Goal: Task Accomplishment & Management: Manage account settings

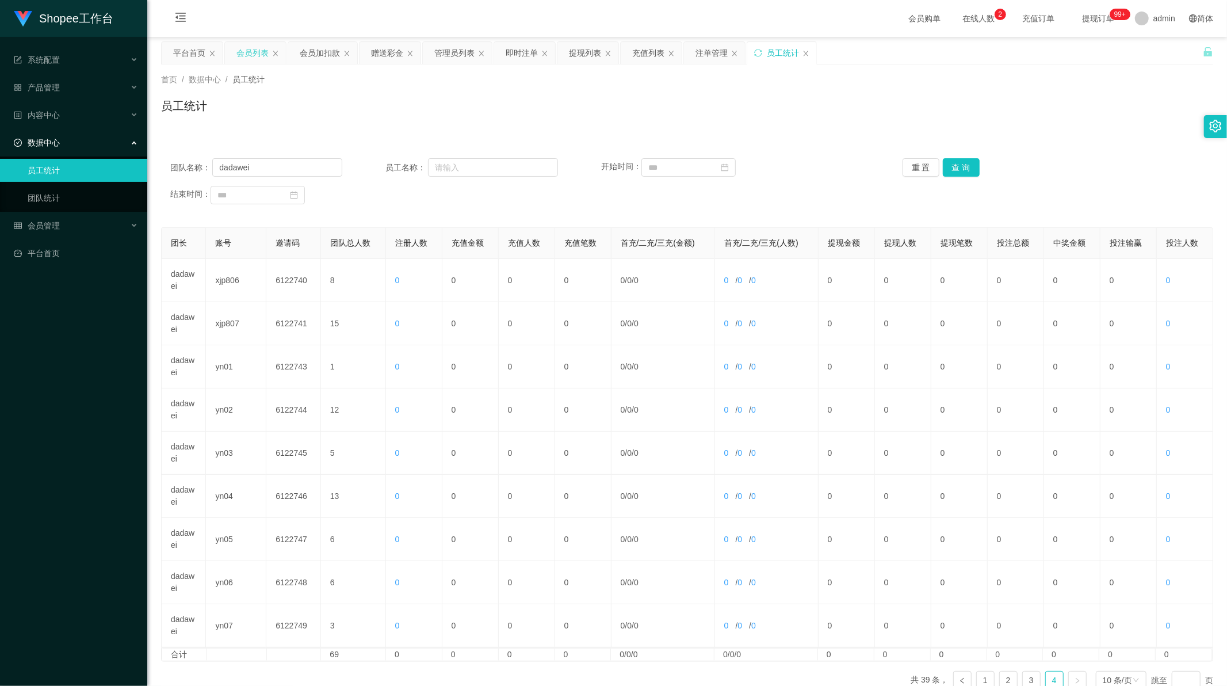
click at [245, 52] on div "会员列表" at bounding box center [252, 53] width 32 height 22
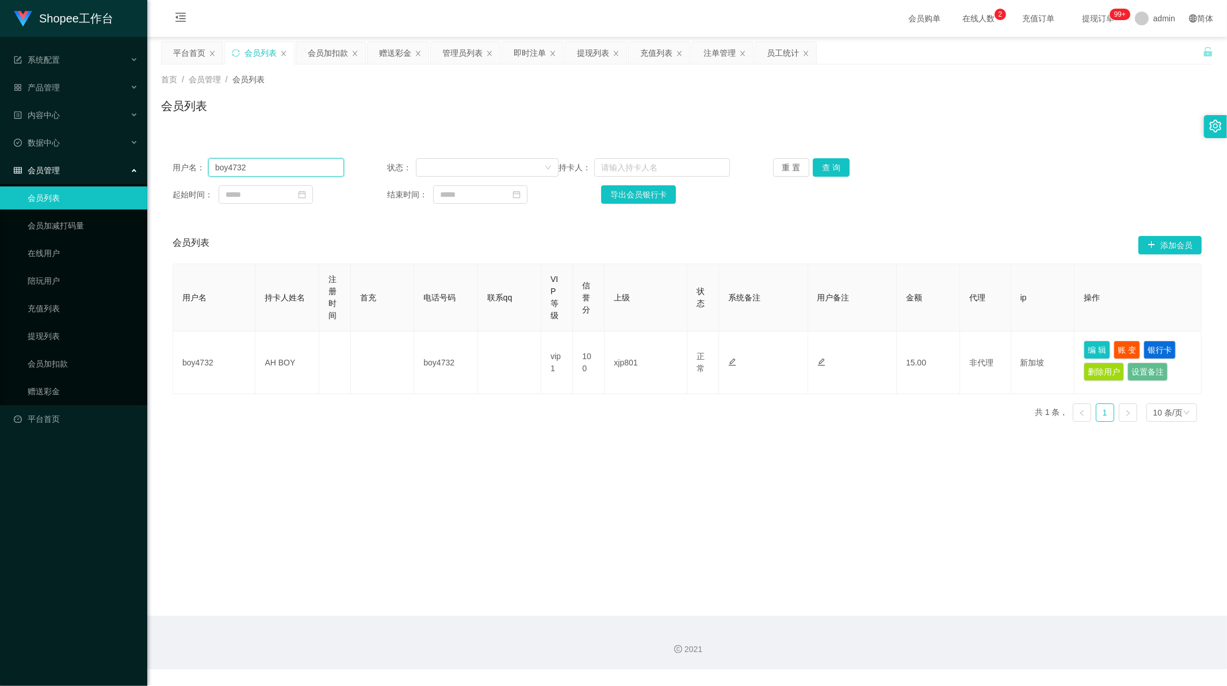
click at [245, 166] on input "boy4732" at bounding box center [276, 167] width 136 height 18
drag, startPoint x: 245, startPoint y: 166, endPoint x: 613, endPoint y: 159, distance: 367.7
click at [249, 165] on input "boy4732" at bounding box center [276, 167] width 136 height 18
paste input "6122745"
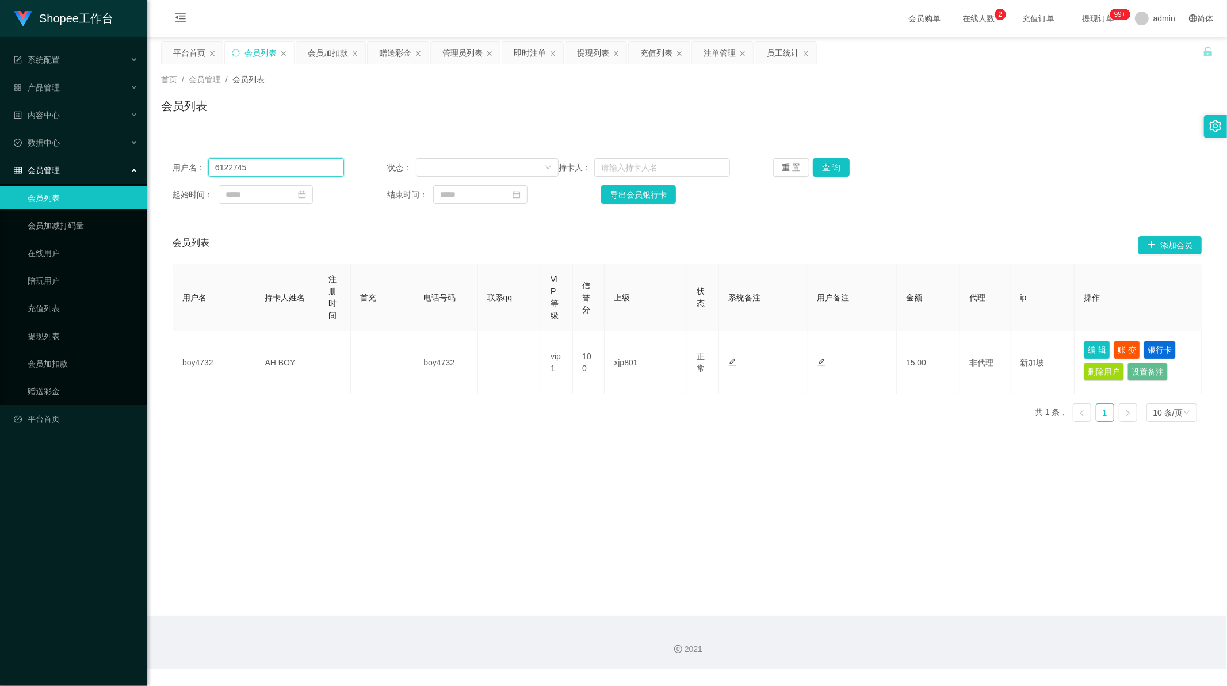
type input "6122745"
click at [808, 165] on div "重 置 查 询" at bounding box center [858, 167] width 171 height 18
click at [829, 165] on button "查 询" at bounding box center [831, 167] width 37 height 18
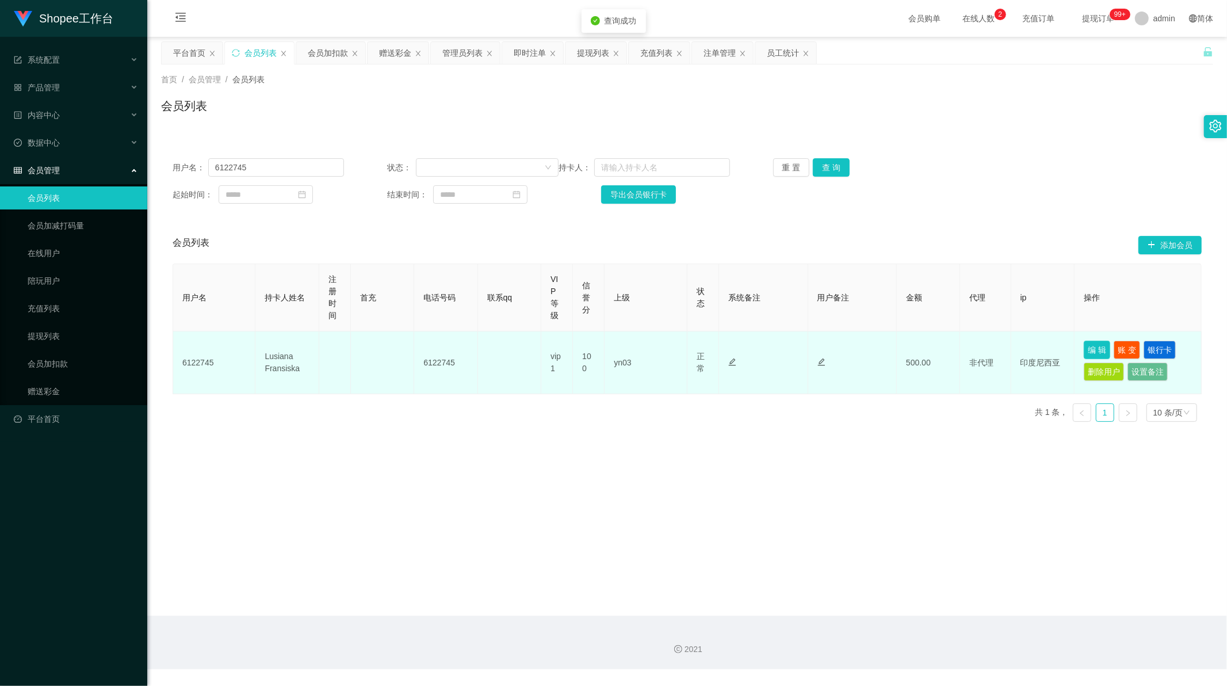
click at [1095, 350] on button "编 辑" at bounding box center [1097, 350] width 26 height 18
type input "6122745"
type input "Lusiana Fransiska"
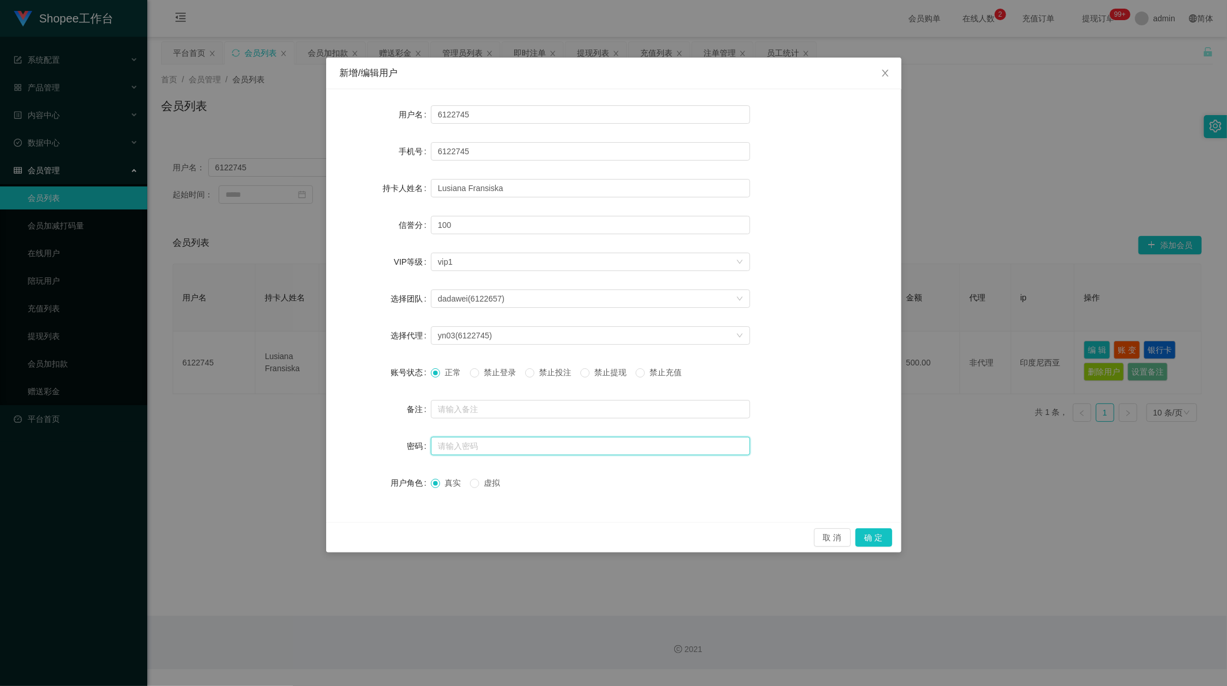
click at [455, 445] on input "text" at bounding box center [590, 446] width 319 height 18
type input "123456"
click at [881, 536] on button "确 定" at bounding box center [874, 537] width 37 height 18
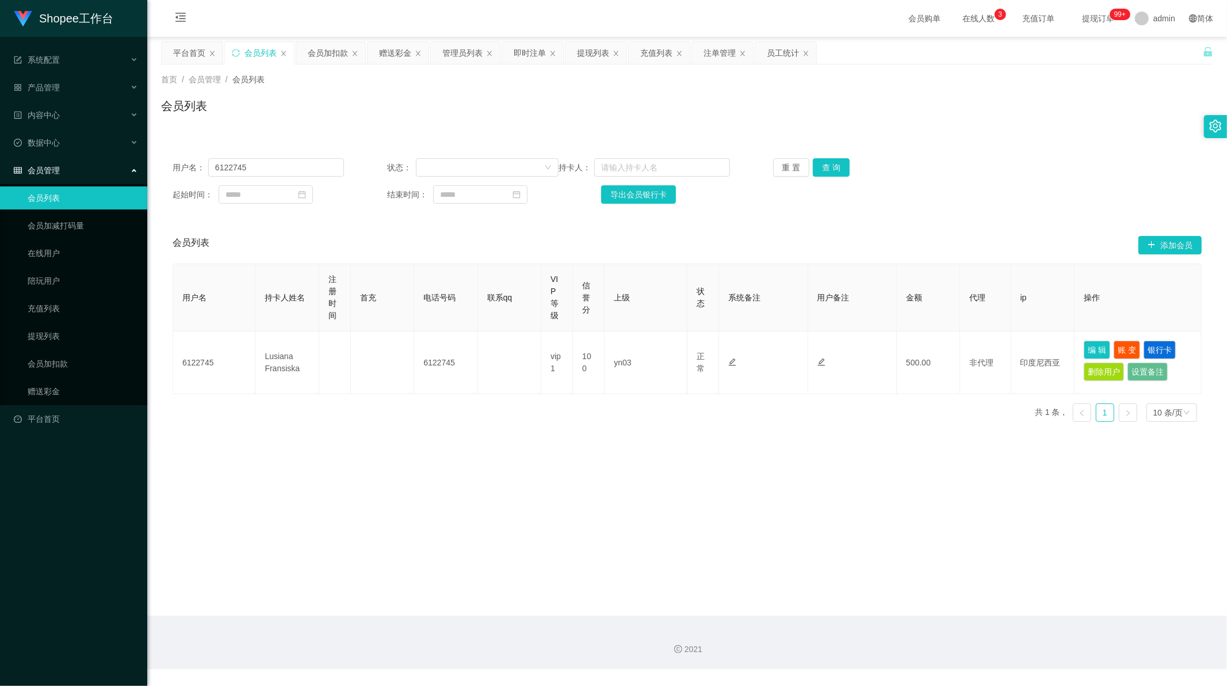
click at [622, 468] on main "关闭左侧 关闭右侧 关闭其它 刷新页面 平台首页 会员列表 会员加扣款 赠送彩金 管理员列表 即时注单 提现列表 充值列表 注单管理 员工统计 首页 / 会员…" at bounding box center [687, 326] width 1080 height 579
click at [384, 52] on div "赠送彩金" at bounding box center [395, 53] width 32 height 22
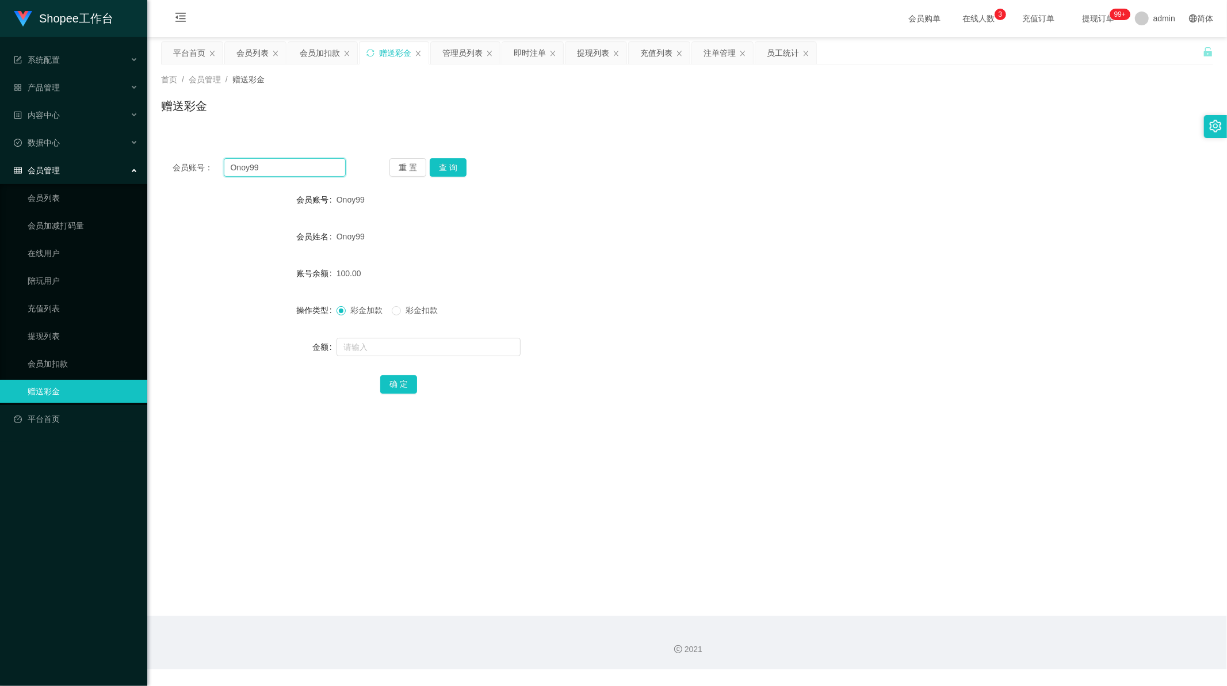
click at [257, 163] on input "Onoy99" at bounding box center [285, 167] width 123 height 18
click at [258, 163] on input "Onoy99" at bounding box center [285, 167] width 123 height 18
paste input "81851351"
type input "81851351"
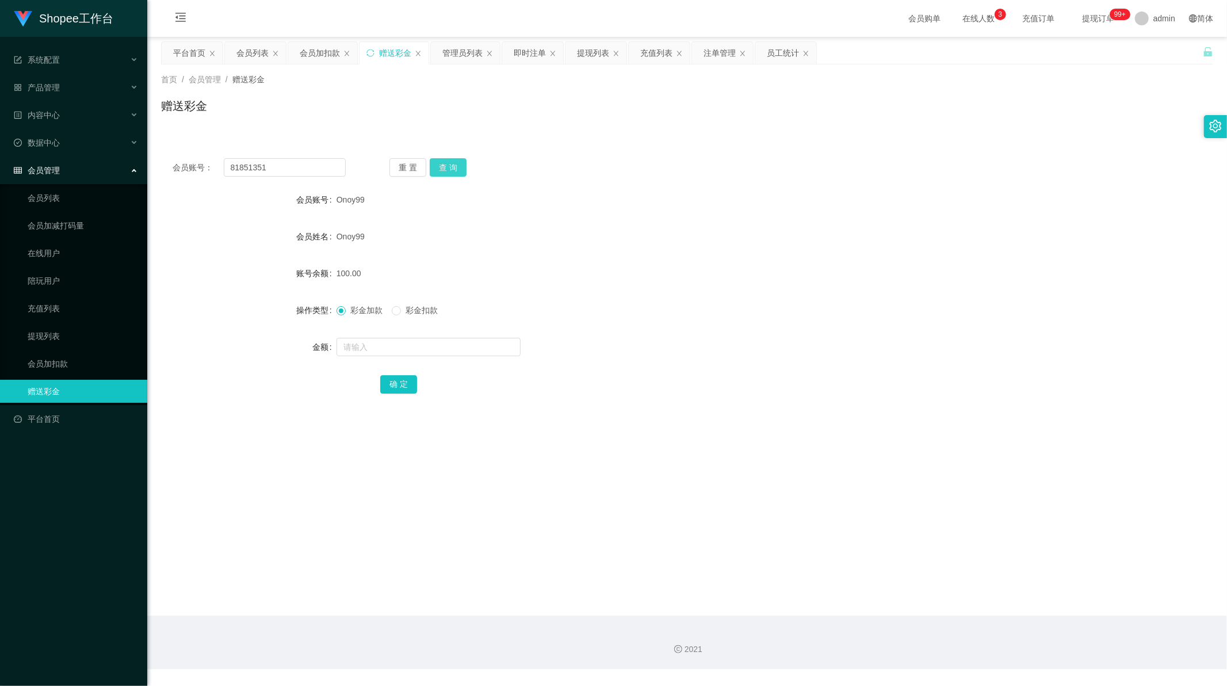
drag, startPoint x: 445, startPoint y: 162, endPoint x: 440, endPoint y: 173, distance: 12.1
click at [445, 162] on button "查 询" at bounding box center [448, 167] width 37 height 18
click at [360, 353] on input "text" at bounding box center [429, 347] width 184 height 18
type input "80"
click at [392, 388] on button "确 定" at bounding box center [398, 384] width 37 height 18
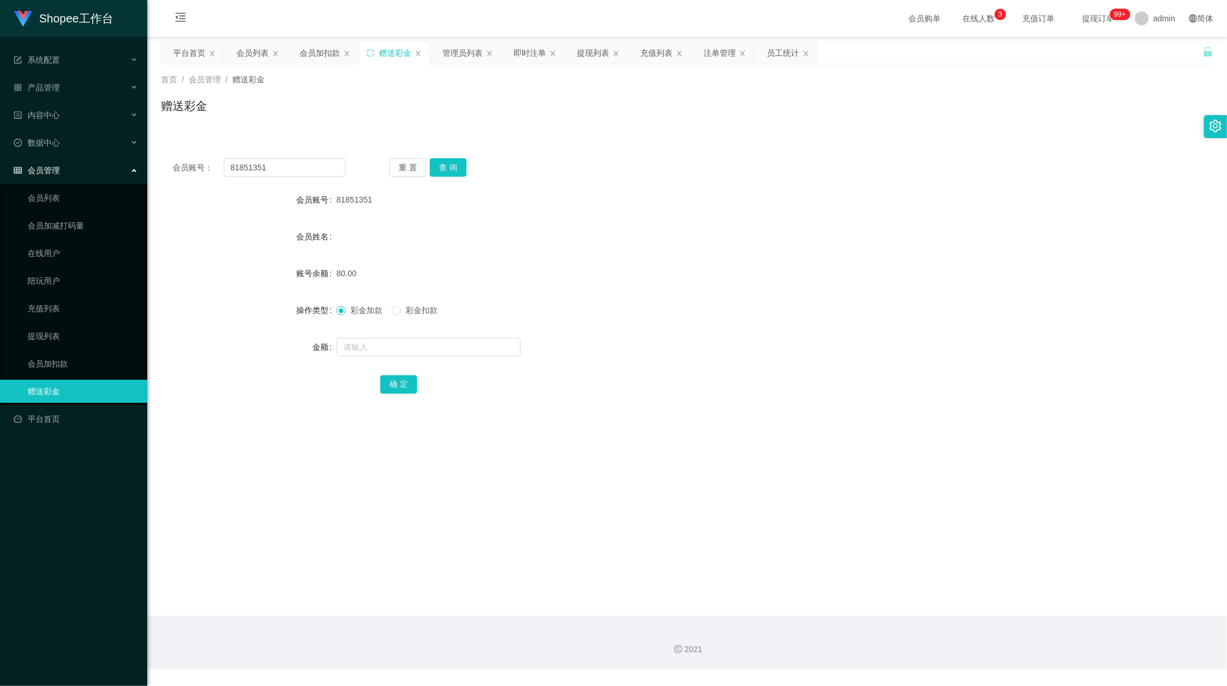
click at [584, 182] on div "会员账号： 81851351 重 置 查 询 会员账号 81851351 会员姓名 账号余额 80.00 操作类型 彩金加款 彩金扣款 金额 确 定" at bounding box center [687, 284] width 1052 height 274
click at [289, 156] on div "会员账号： 81851351 重 置 查 询 会员账号 81851351 会员姓名 账号余额 80.00 操作类型 彩金加款 彩金扣款 金额 确 定" at bounding box center [687, 284] width 1052 height 274
drag, startPoint x: 289, startPoint y: 156, endPoint x: 289, endPoint y: 164, distance: 8.1
click at [289, 156] on div "会员账号： 81851351 重 置 查 询 会员账号 81851351 会员姓名 账号余额 80.00 操作类型 彩金加款 彩金扣款 金额 确 定" at bounding box center [687, 284] width 1052 height 274
click at [289, 164] on input "81851351" at bounding box center [285, 167] width 123 height 18
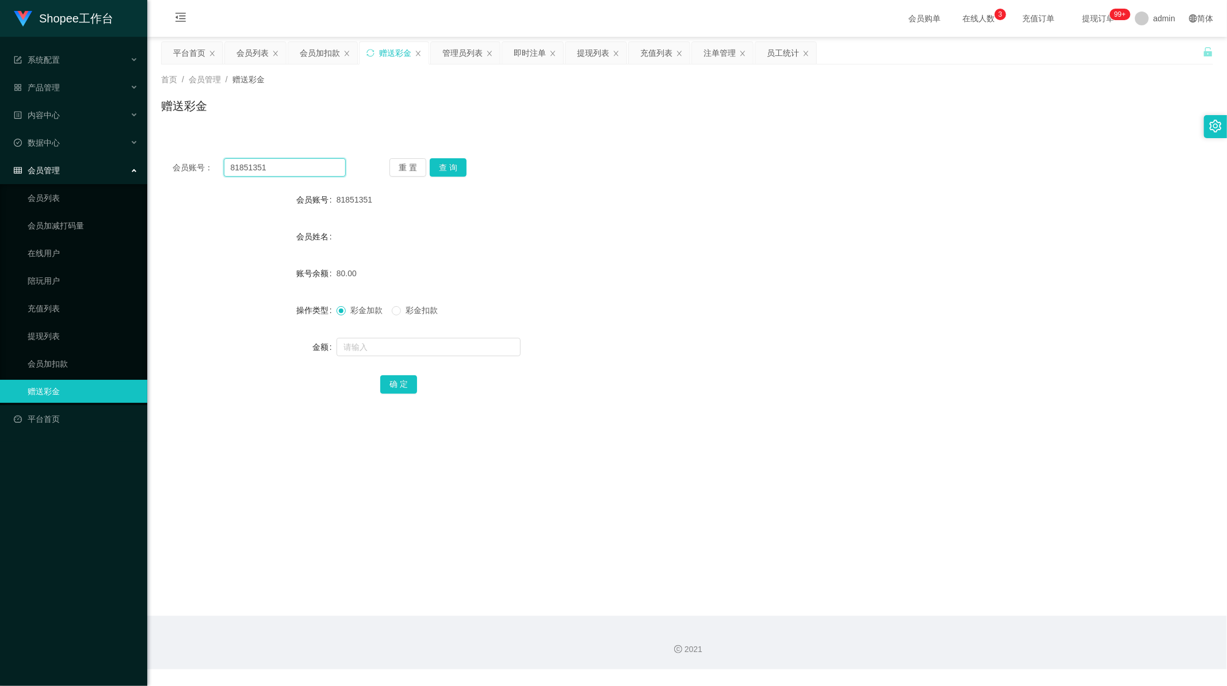
click at [289, 164] on input "81851351" at bounding box center [285, 167] width 123 height 18
drag, startPoint x: 289, startPoint y: 164, endPoint x: 457, endPoint y: 165, distance: 167.4
click at [295, 165] on input "81851351" at bounding box center [285, 167] width 123 height 18
paste input "L888000"
type input "L888000"
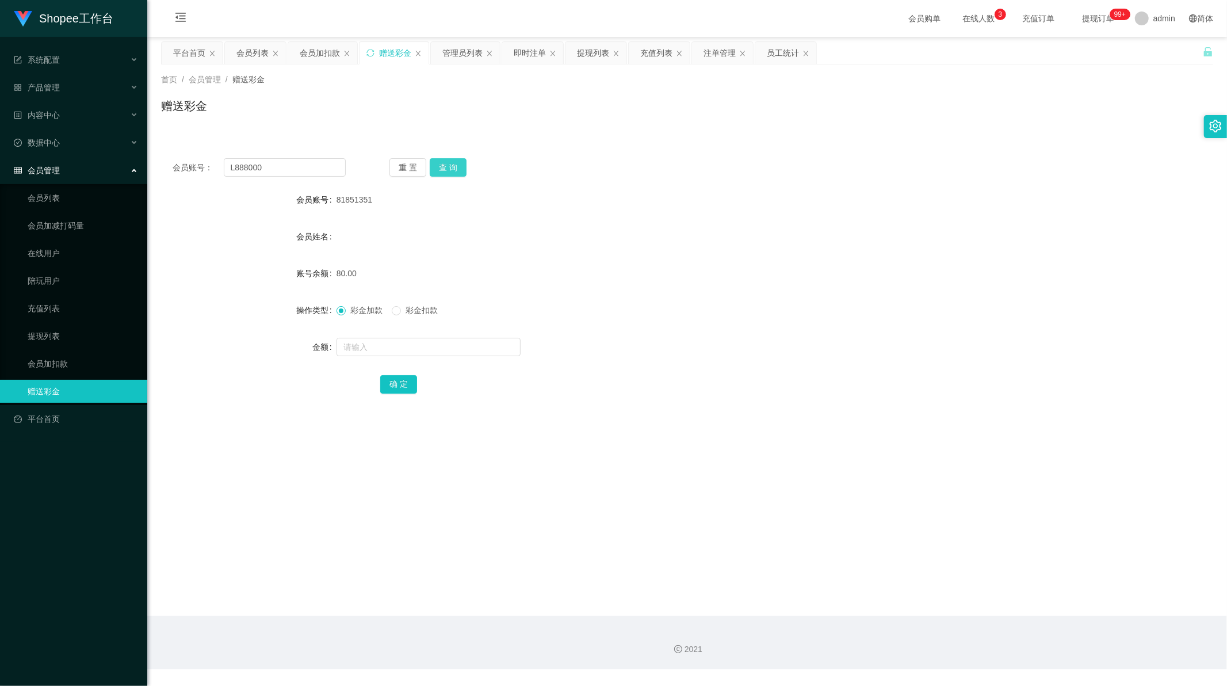
drag, startPoint x: 441, startPoint y: 165, endPoint x: 440, endPoint y: 185, distance: 19.6
click at [441, 165] on button "查 询" at bounding box center [448, 167] width 37 height 18
click at [355, 344] on input "text" at bounding box center [429, 347] width 184 height 18
type input "80"
click at [394, 381] on button "确 定" at bounding box center [398, 384] width 37 height 18
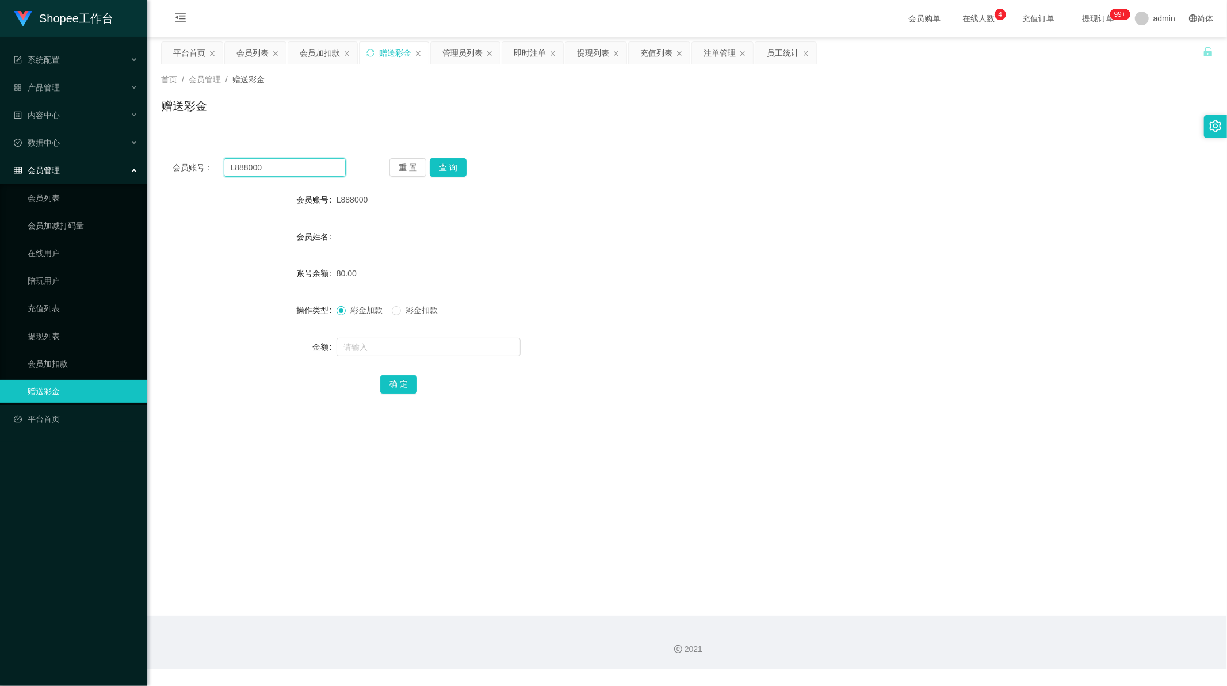
click at [301, 167] on input "L888000" at bounding box center [285, 167] width 123 height 18
paste input "ChengSY212"
type input "ChengSY212"
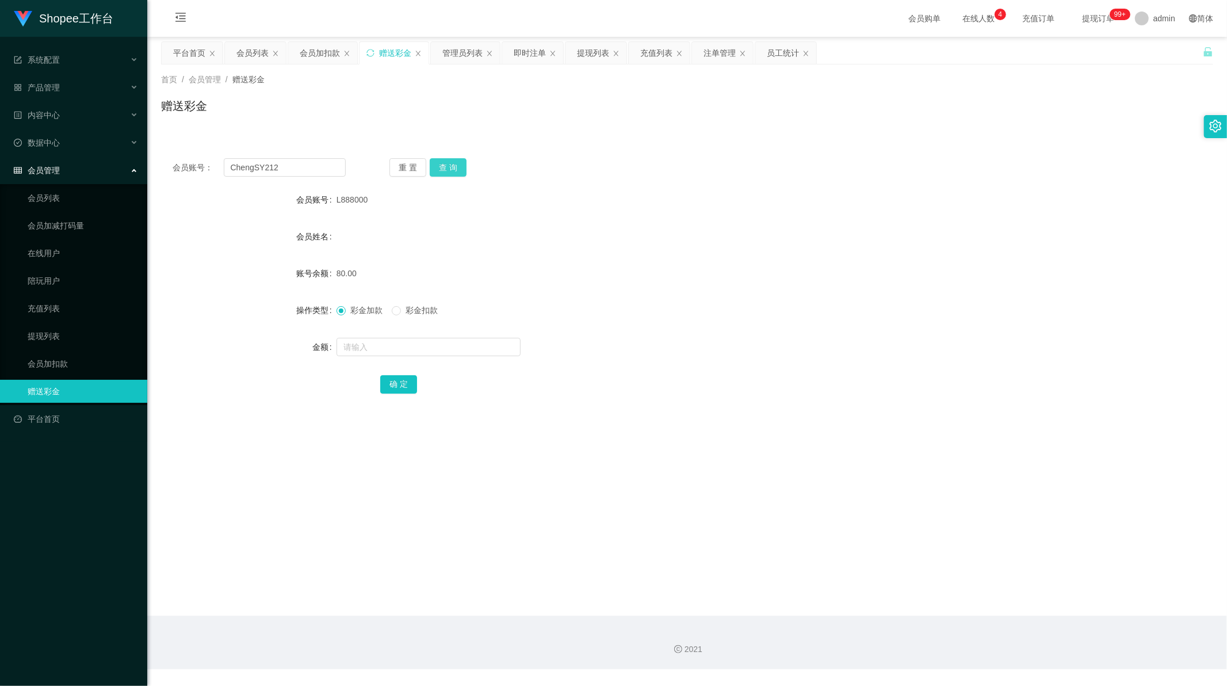
click at [451, 166] on button "查 询" at bounding box center [448, 167] width 37 height 18
drag, startPoint x: 390, startPoint y: 349, endPoint x: 404, endPoint y: 361, distance: 18.8
click at [390, 349] on input "text" at bounding box center [429, 347] width 184 height 18
paste input "18600"
type input "18600"
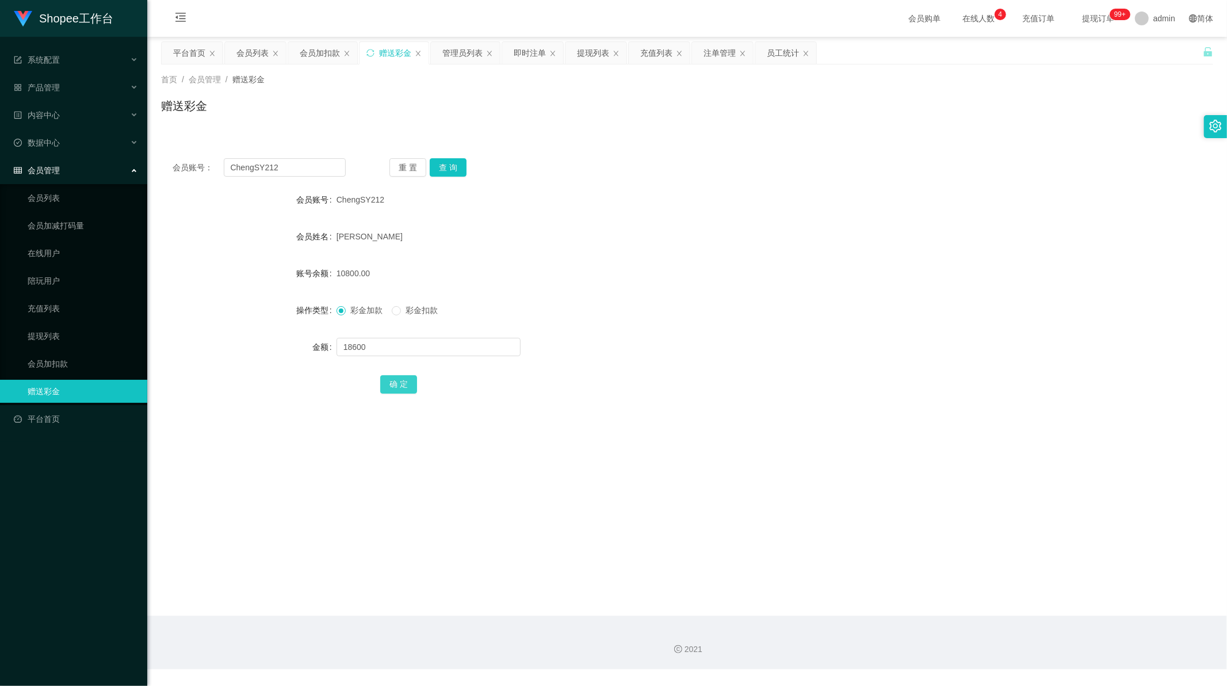
click at [394, 387] on button "确 定" at bounding box center [398, 384] width 37 height 18
